Goal: Task Accomplishment & Management: Use online tool/utility

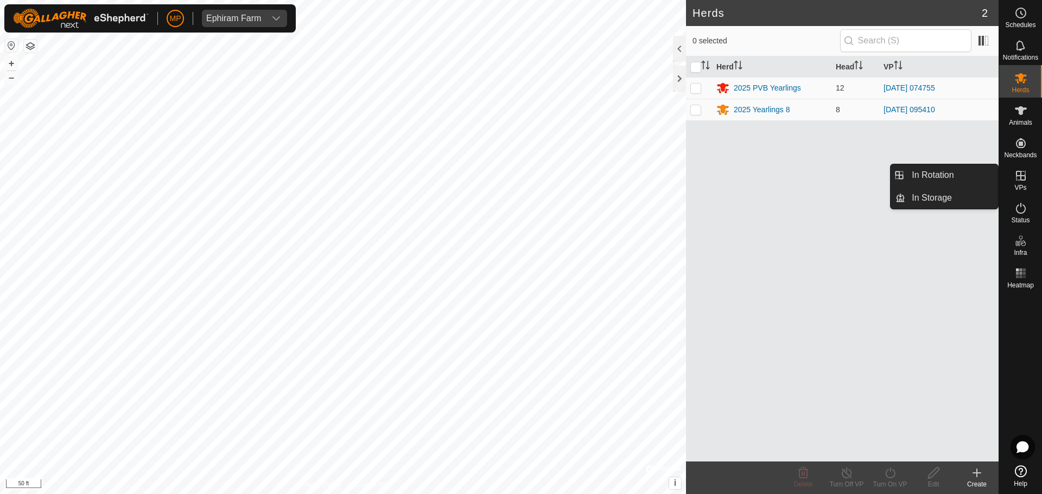
click at [519, 177] on icon at bounding box center [1020, 175] width 13 height 13
click at [519, 179] on link "In Rotation" at bounding box center [951, 175] width 93 height 22
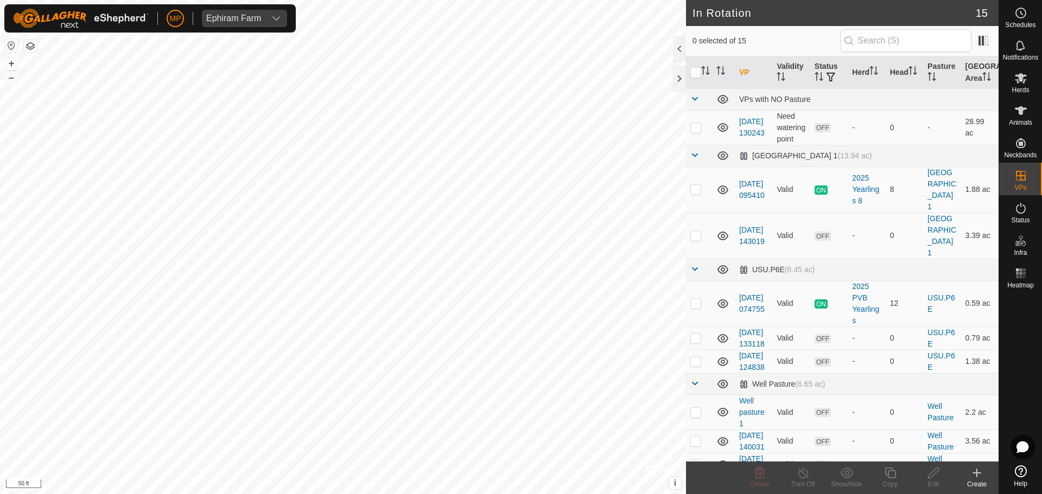
checkbox input "true"
click at [519, 477] on icon at bounding box center [976, 473] width 13 height 13
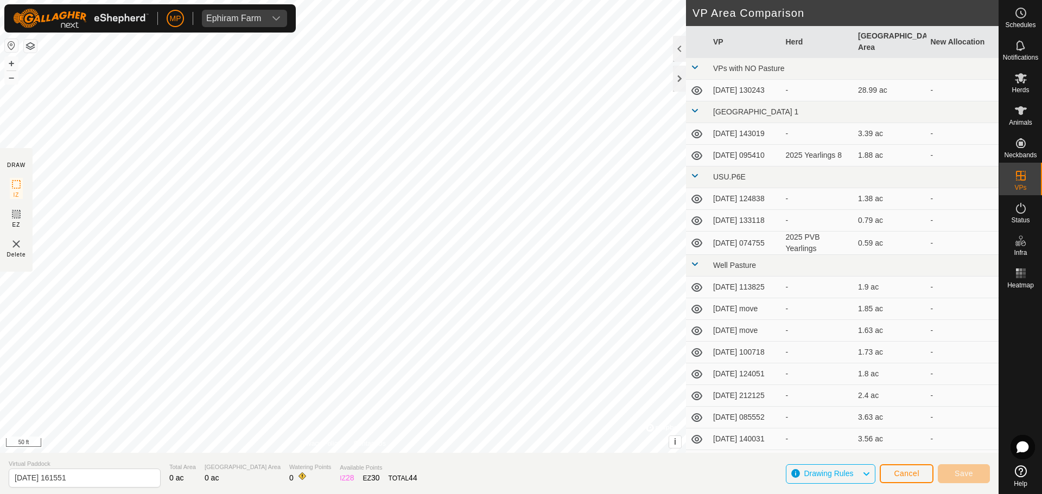
click at [30, 47] on button "button" at bounding box center [30, 46] width 13 height 13
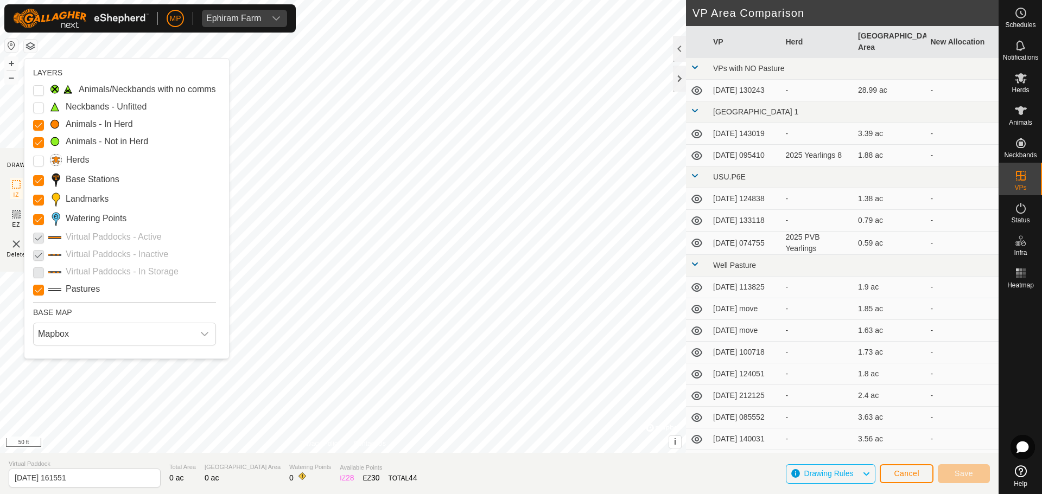
click at [77, 328] on span "Mapbox" at bounding box center [114, 334] width 160 height 22
click at [80, 354] on li "Azure" at bounding box center [125, 359] width 182 height 22
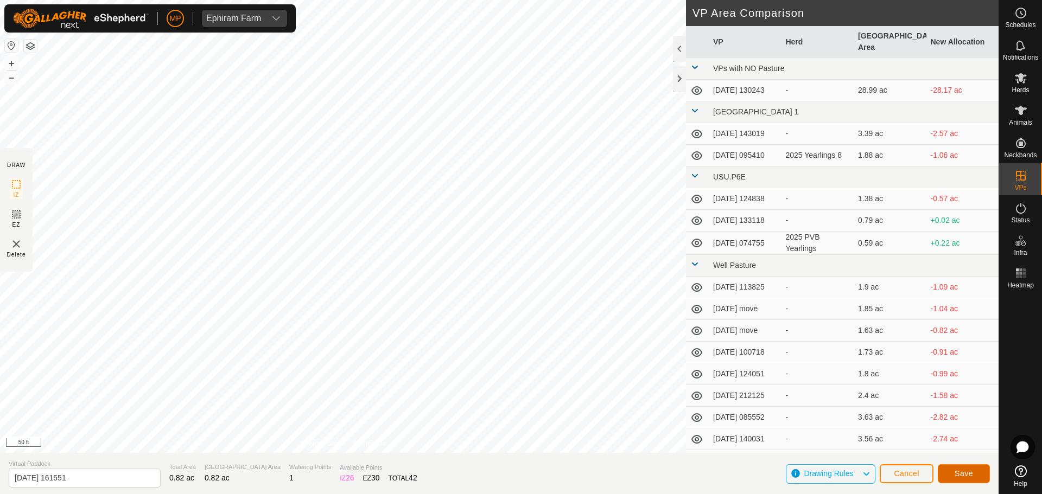
click at [519, 471] on span "Save" at bounding box center [964, 473] width 18 height 9
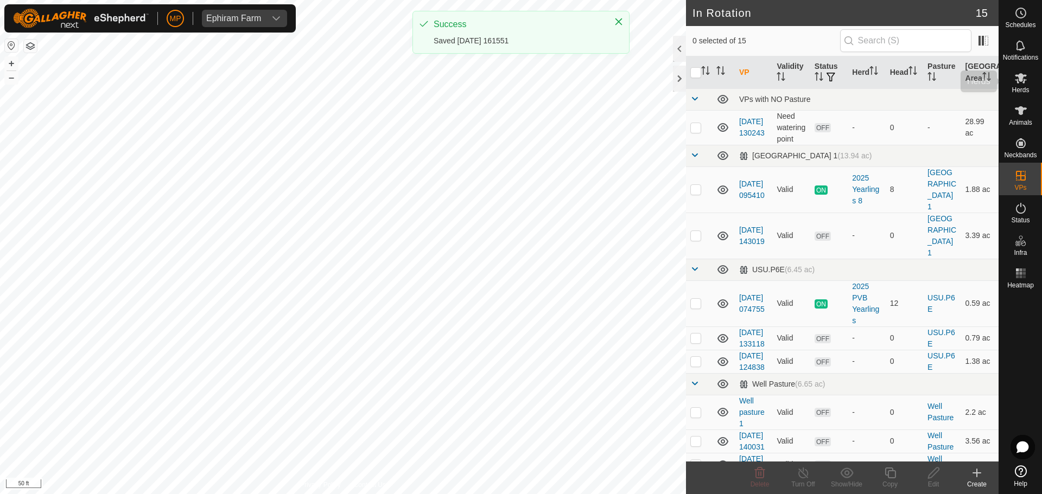
click at [519, 85] on es-mob-svg-icon at bounding box center [1021, 77] width 20 height 17
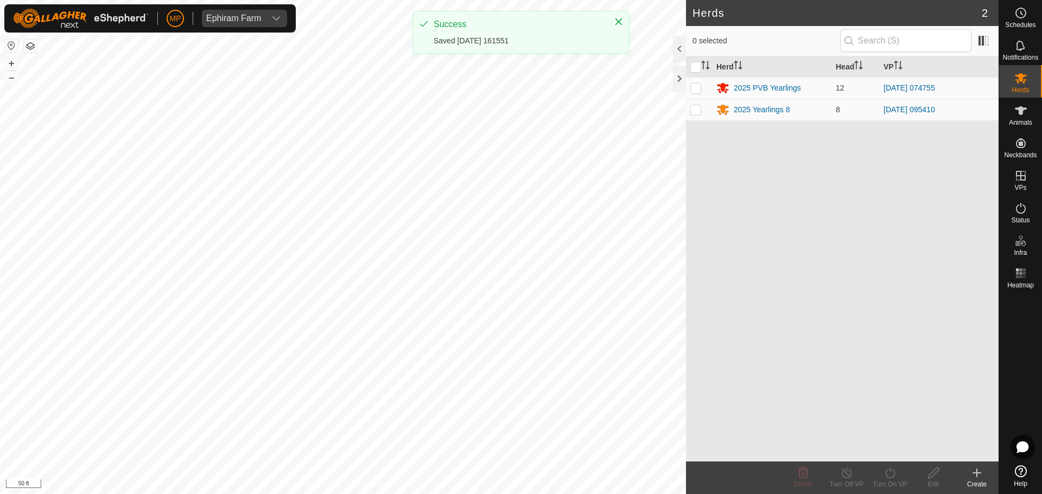
click at [519, 86] on p-checkbox at bounding box center [695, 88] width 11 height 9
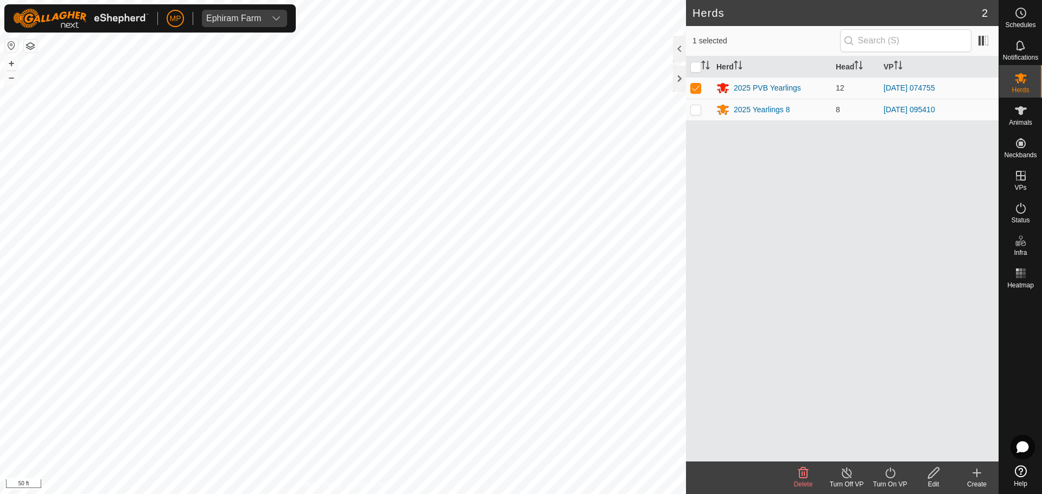
checkbox input "true"
click at [519, 478] on icon at bounding box center [890, 473] width 14 height 13
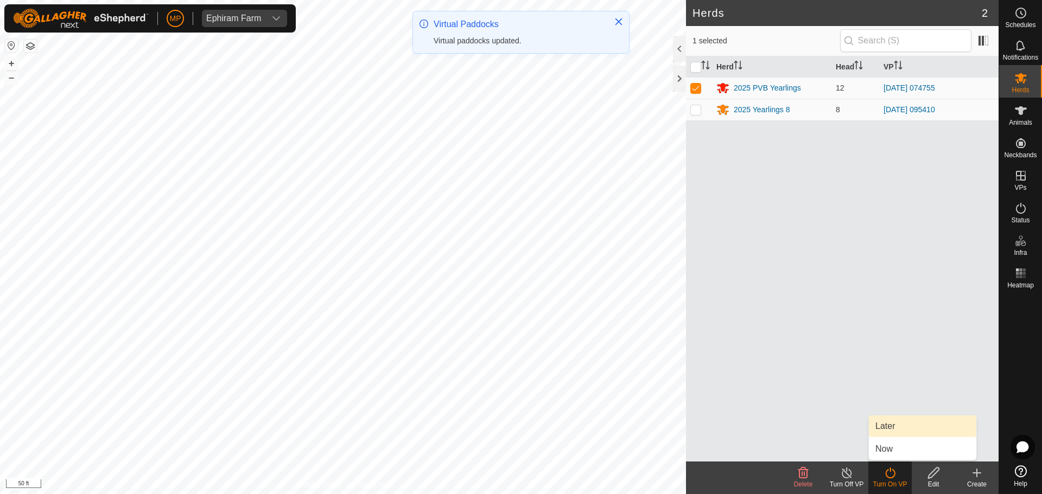
click at [519, 451] on span "Now" at bounding box center [883, 449] width 17 height 13
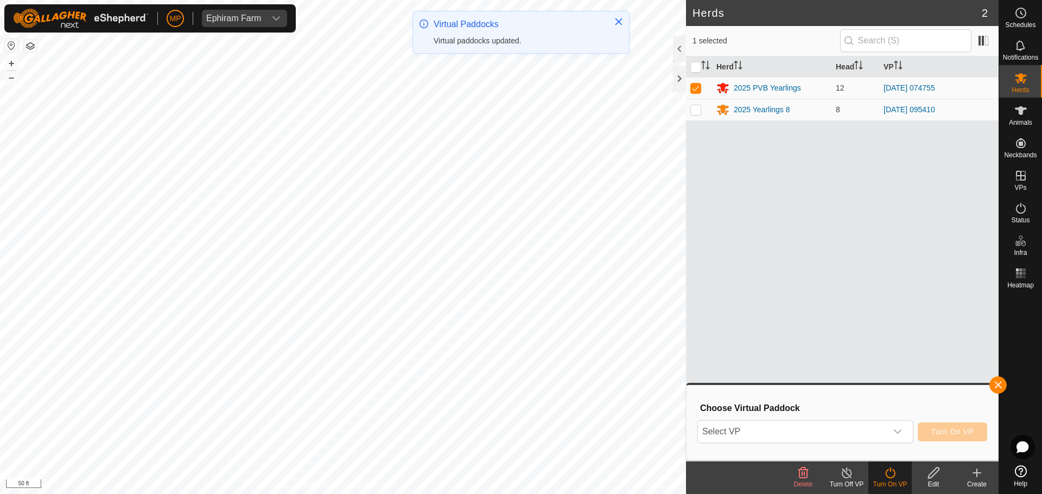
click at [519, 437] on span "Select VP" at bounding box center [792, 432] width 189 height 22
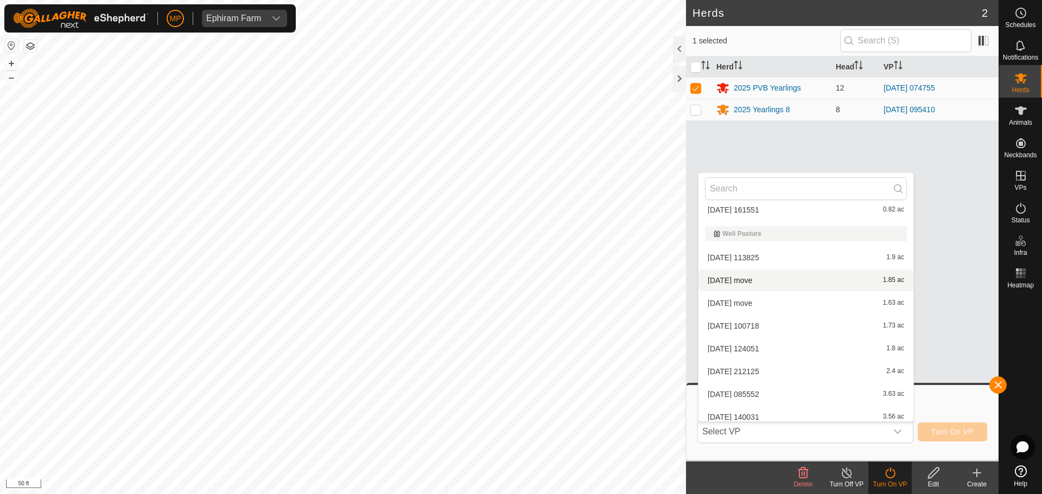
scroll to position [109, 0]
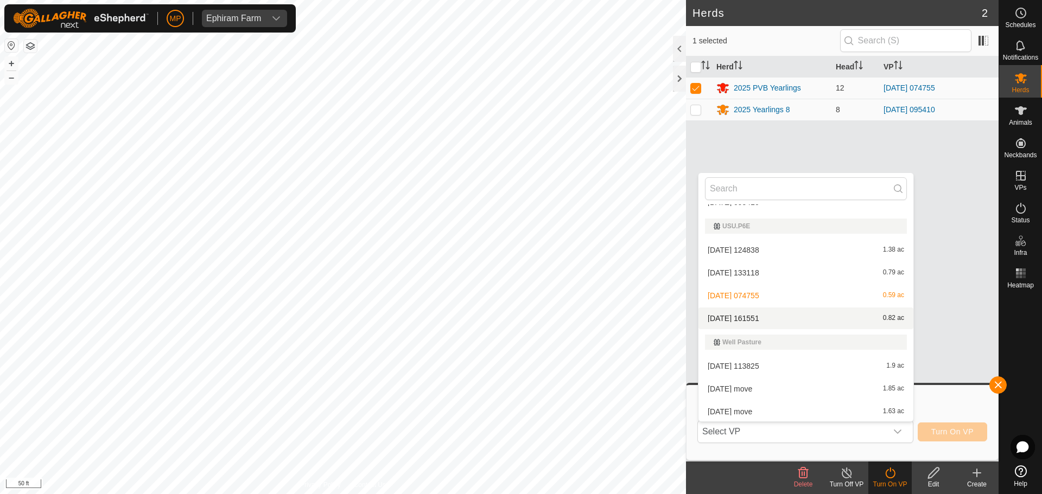
click at [519, 317] on span "[DATE] 161551" at bounding box center [734, 319] width 52 height 8
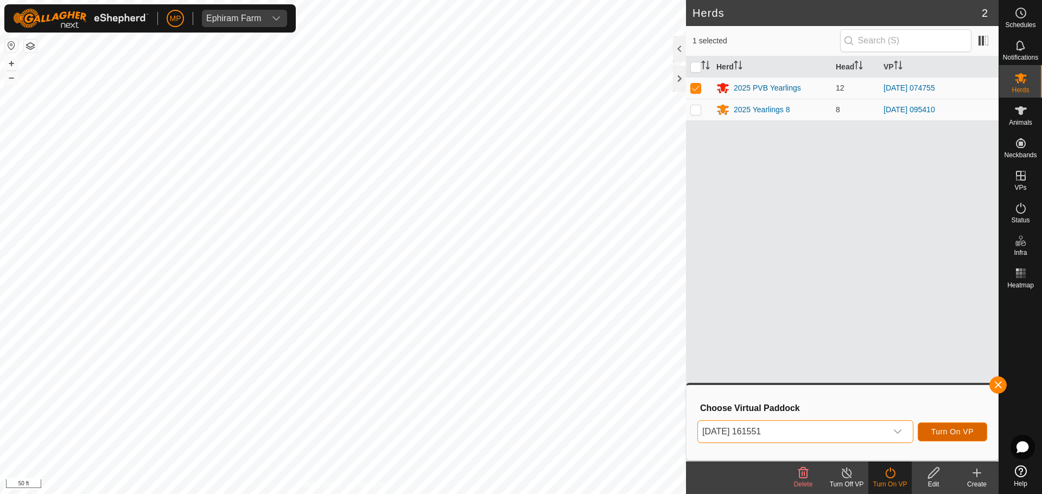
click at [519, 435] on span "Turn On VP" at bounding box center [952, 432] width 42 height 9
